Goal: Information Seeking & Learning: Understand process/instructions

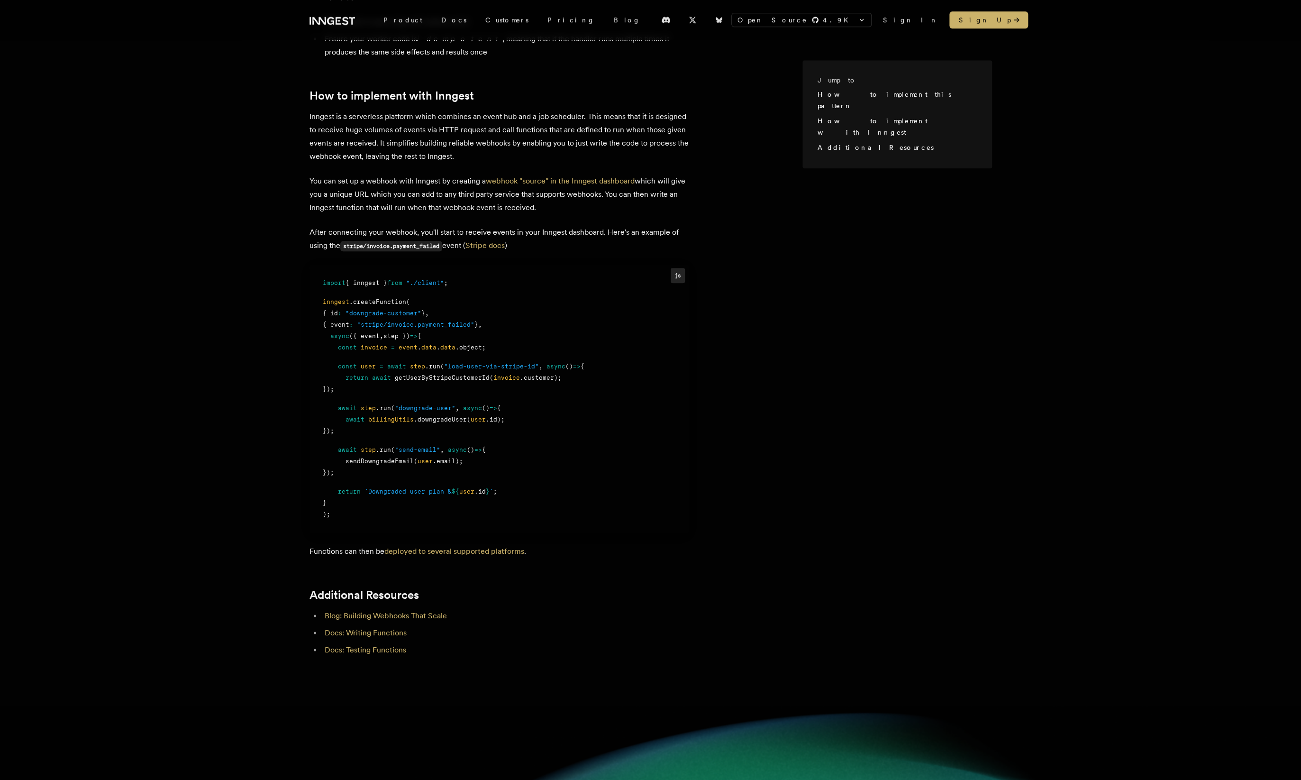
scroll to position [635, 0]
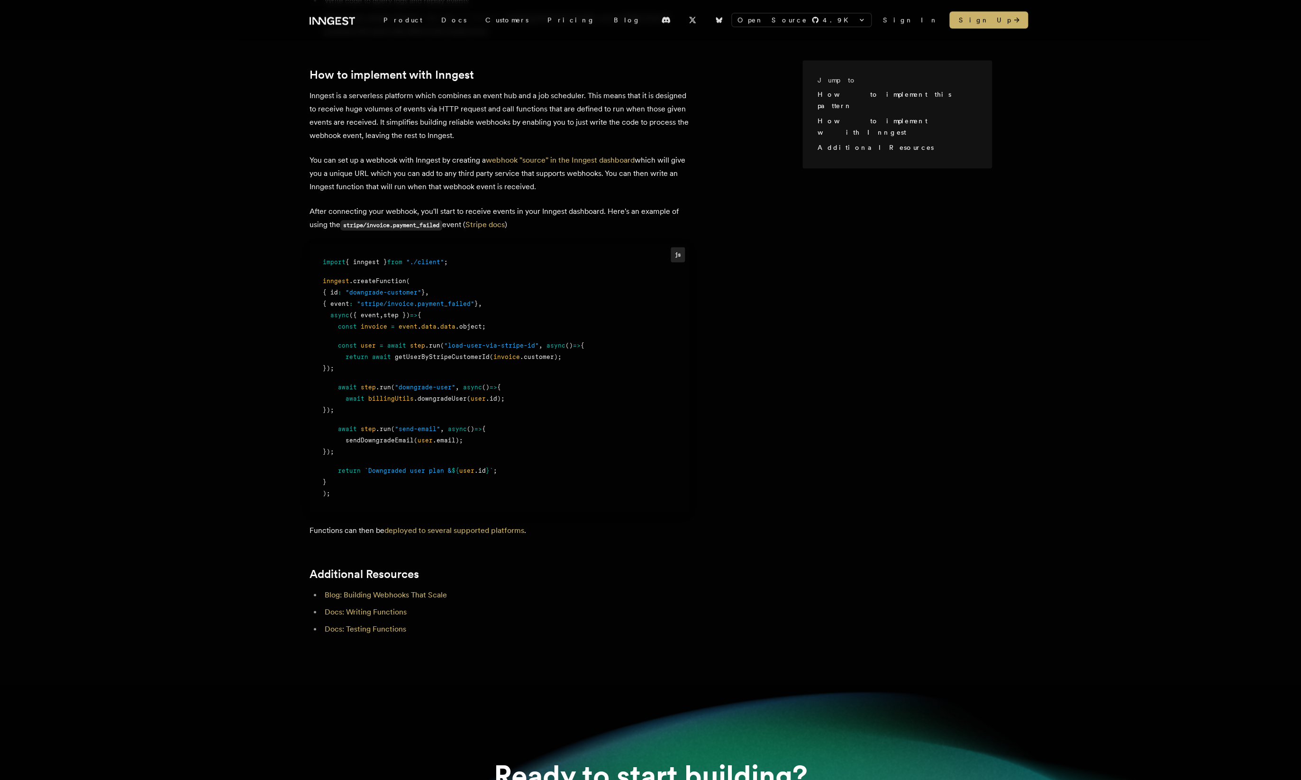
click at [410, 289] on span ""downgrade-customer"" at bounding box center [384, 292] width 76 height 7
click at [411, 300] on span ""stripe/invoice.payment_failed"" at bounding box center [416, 303] width 118 height 7
click at [415, 342] on span "step" at bounding box center [417, 345] width 15 height 7
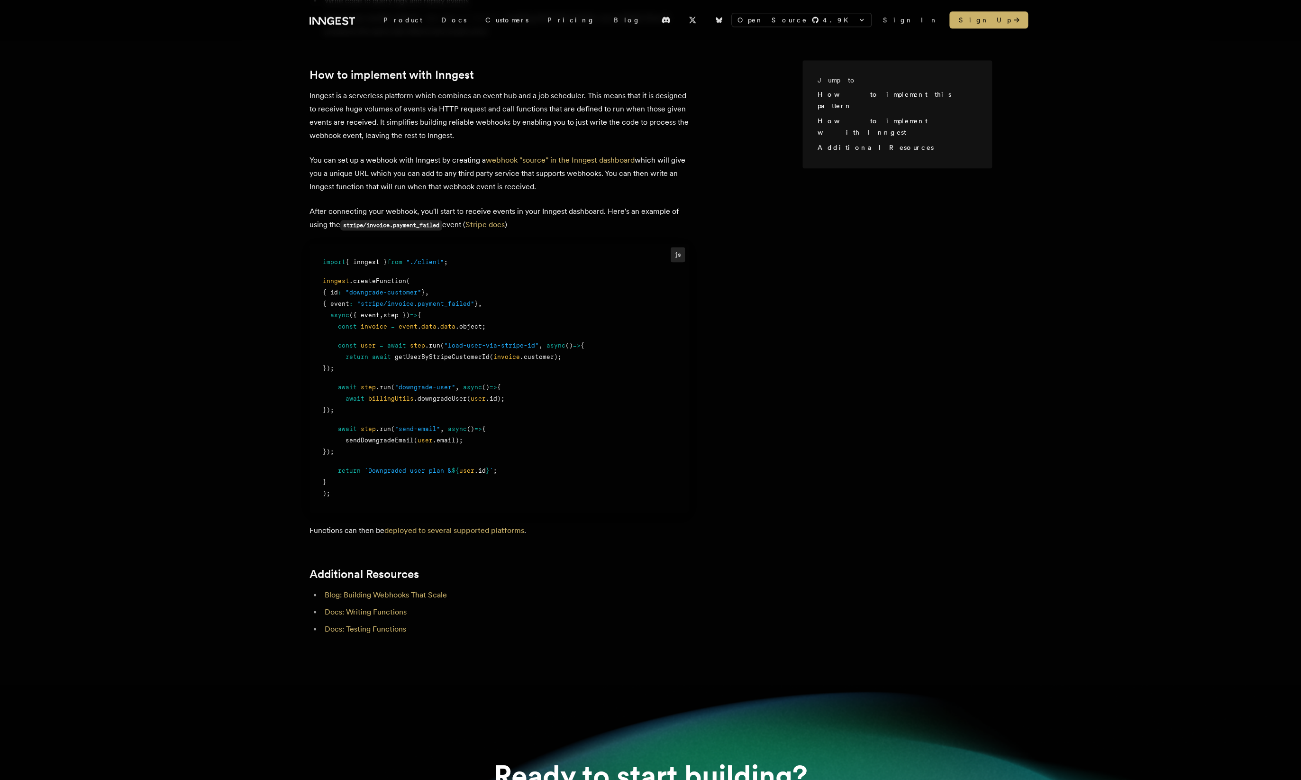
click at [423, 323] on span "data" at bounding box center [428, 326] width 15 height 7
click at [426, 351] on div "return await getUserByStripeCustomerId ( invoice .customer);" at bounding box center [499, 356] width 353 height 11
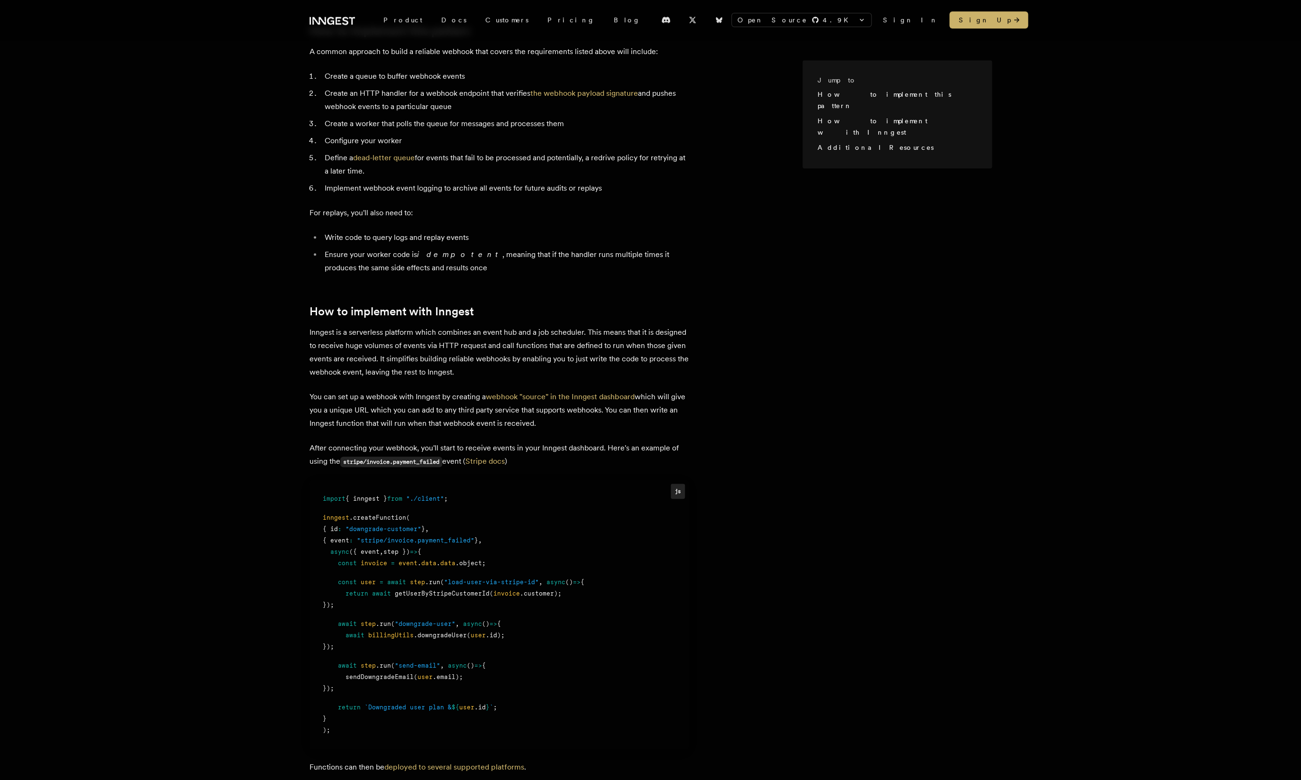
scroll to position [393, 0]
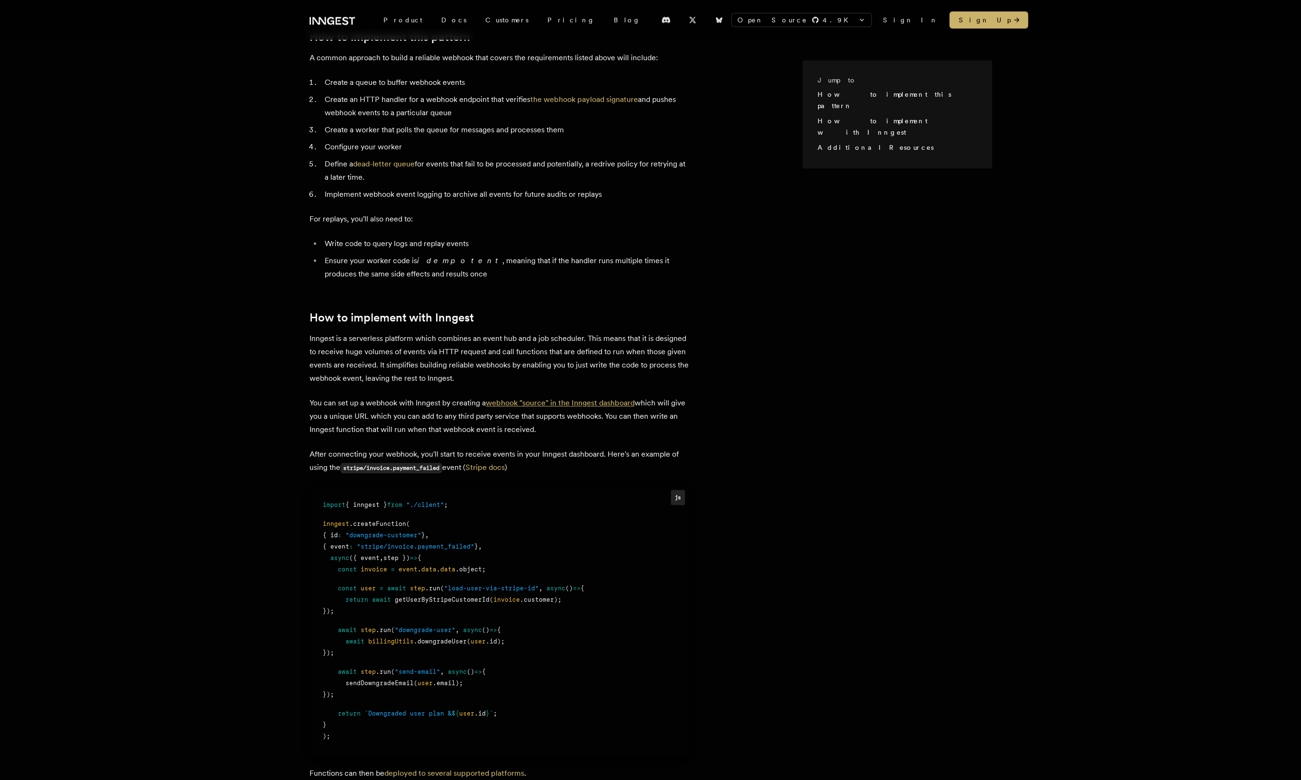
click at [580, 398] on link "webhook "source" in the Inngest dashboard" at bounding box center [560, 402] width 149 height 9
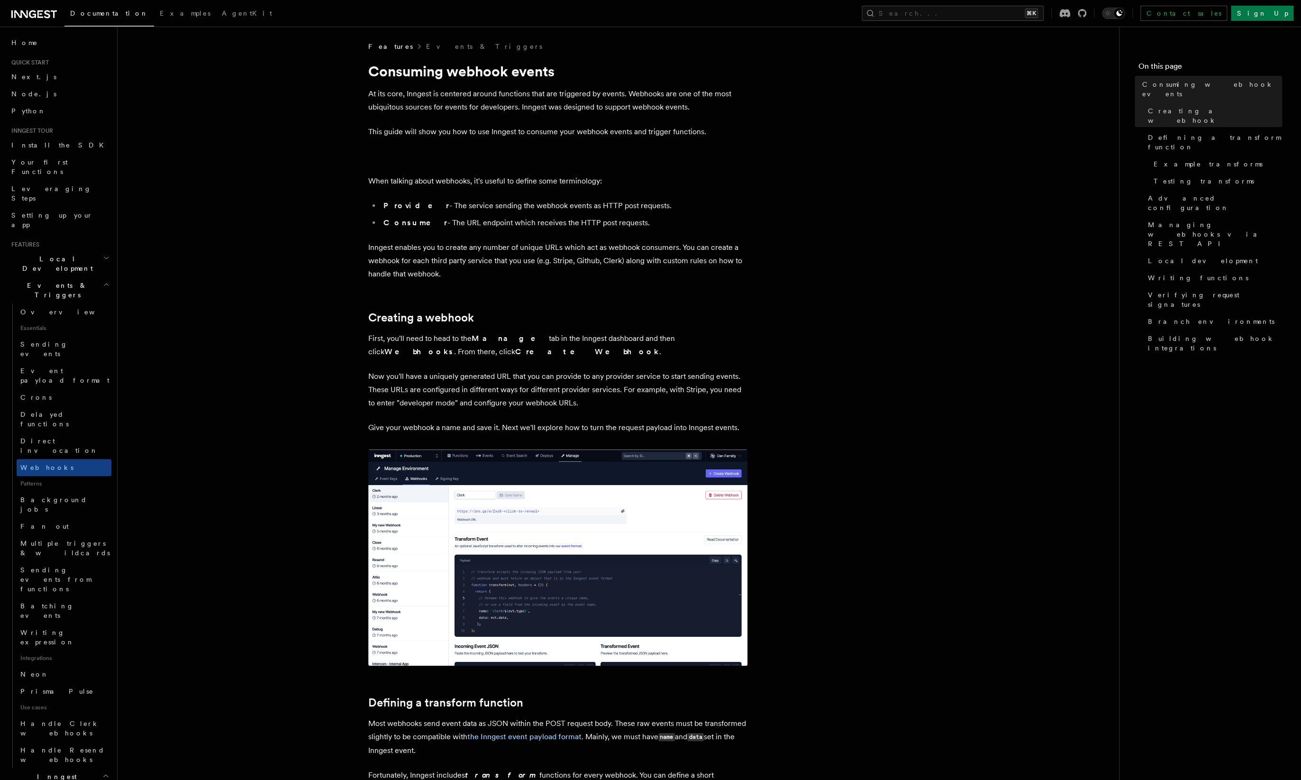
click at [478, 342] on strong "Manage" at bounding box center [510, 338] width 77 height 9
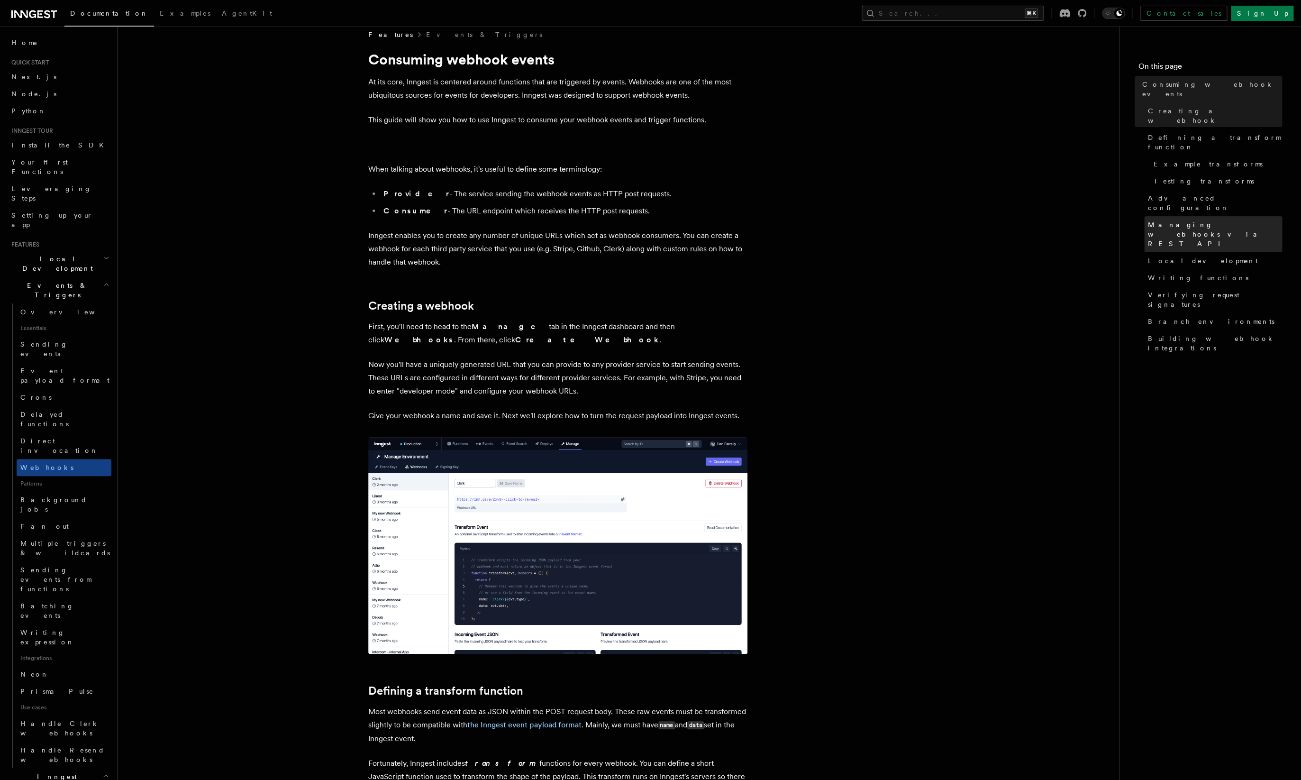
click at [1230, 220] on span "Managing webhooks via REST API" at bounding box center [1215, 234] width 134 height 28
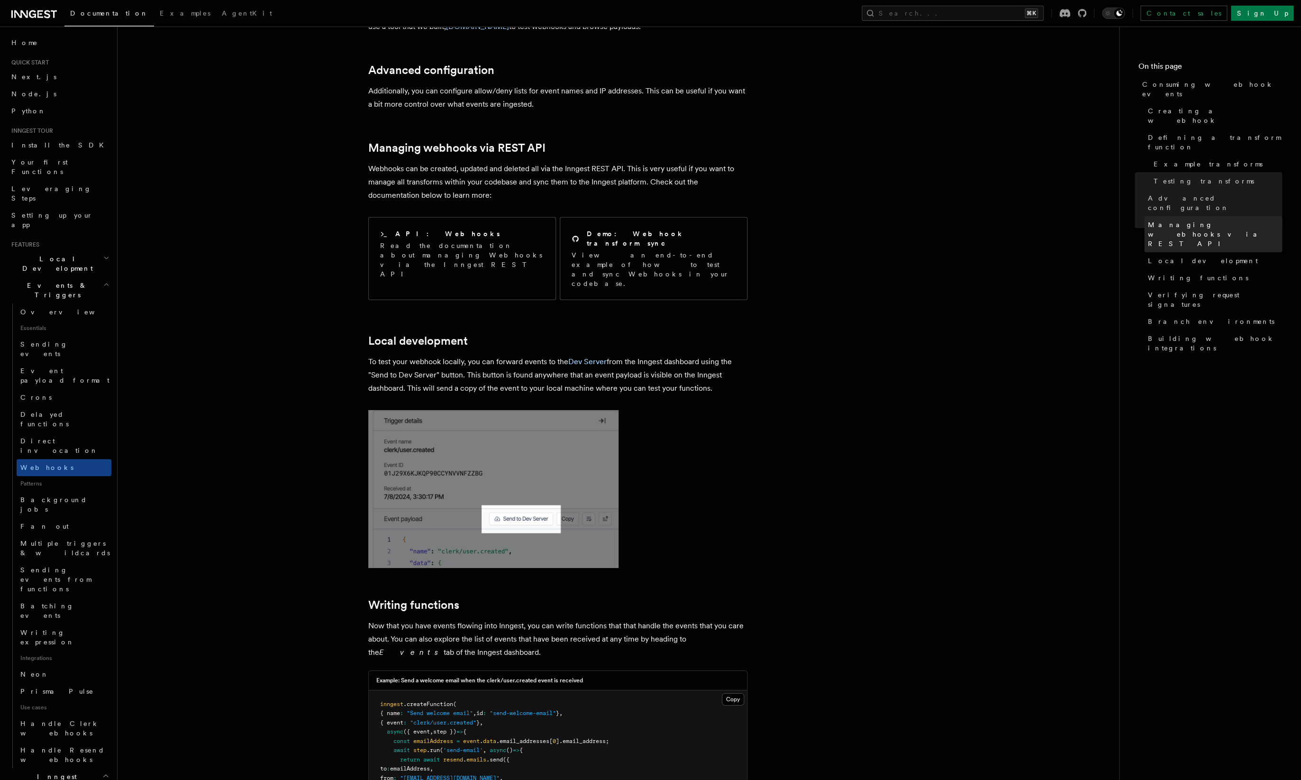
scroll to position [1893, 0]
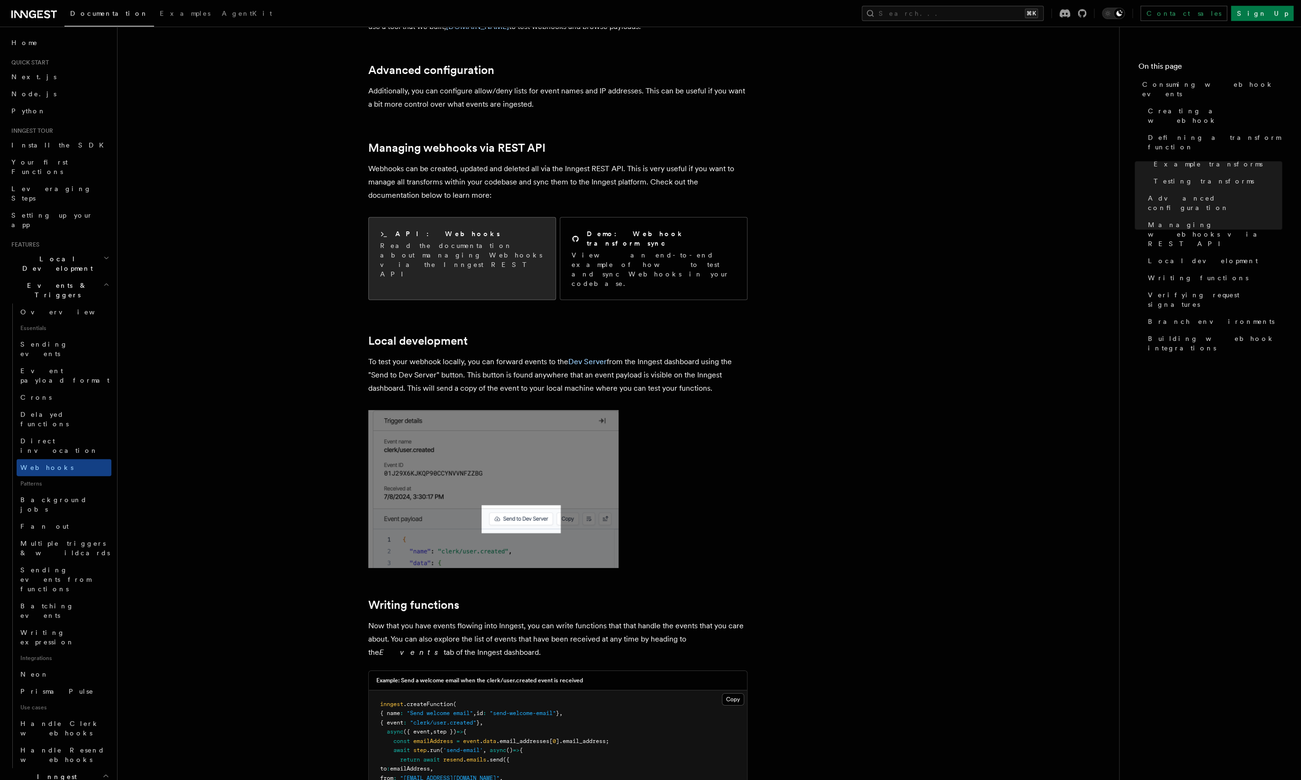
click at [473, 229] on div "API: Webhooks" at bounding box center [462, 234] width 164 height 10
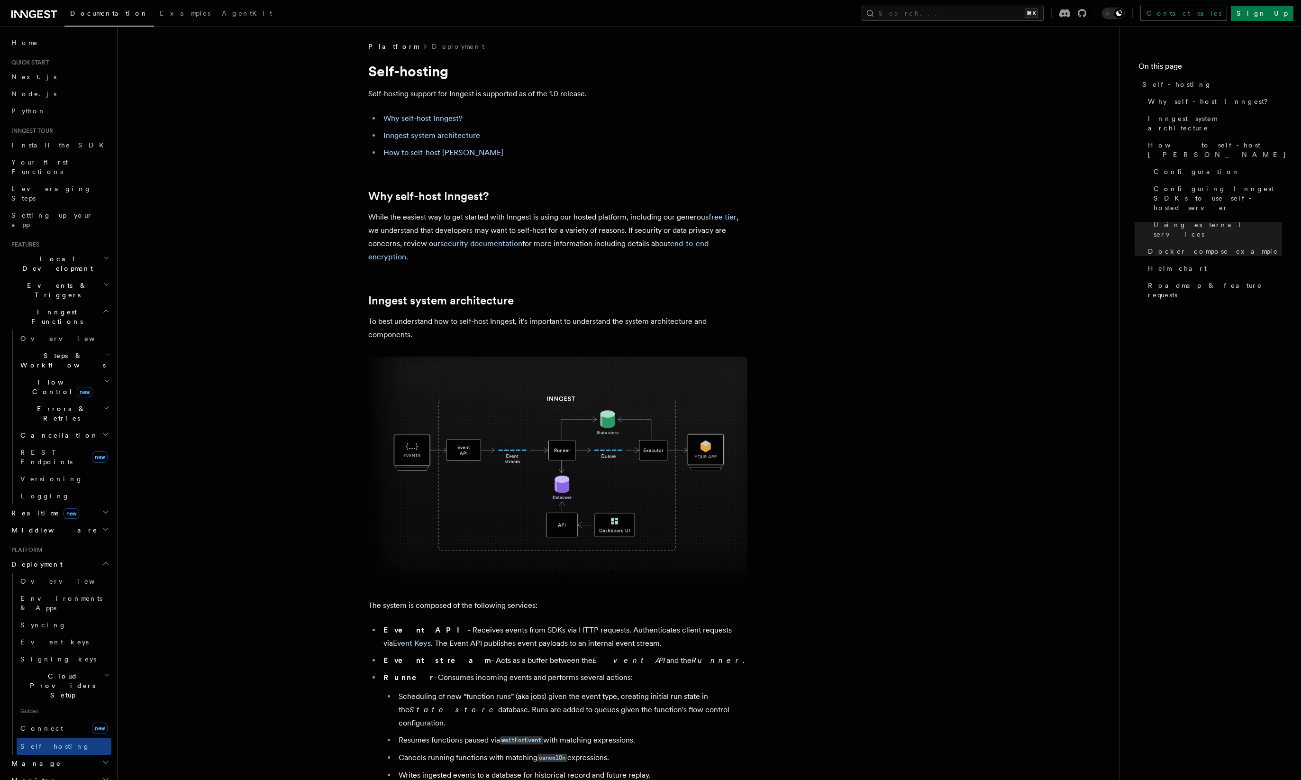
scroll to position [3152, 0]
